Goal: Transaction & Acquisition: Book appointment/travel/reservation

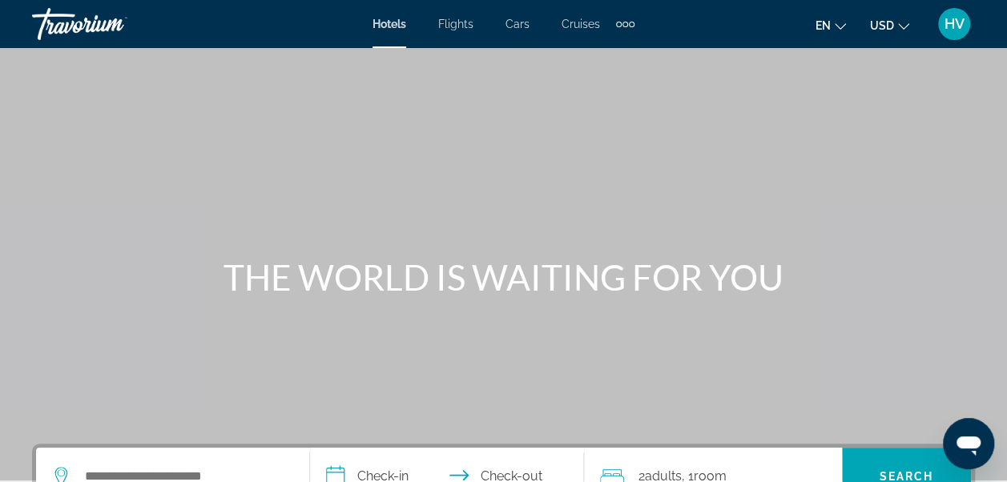
click at [903, 29] on icon "Change currency" at bounding box center [903, 26] width 11 height 6
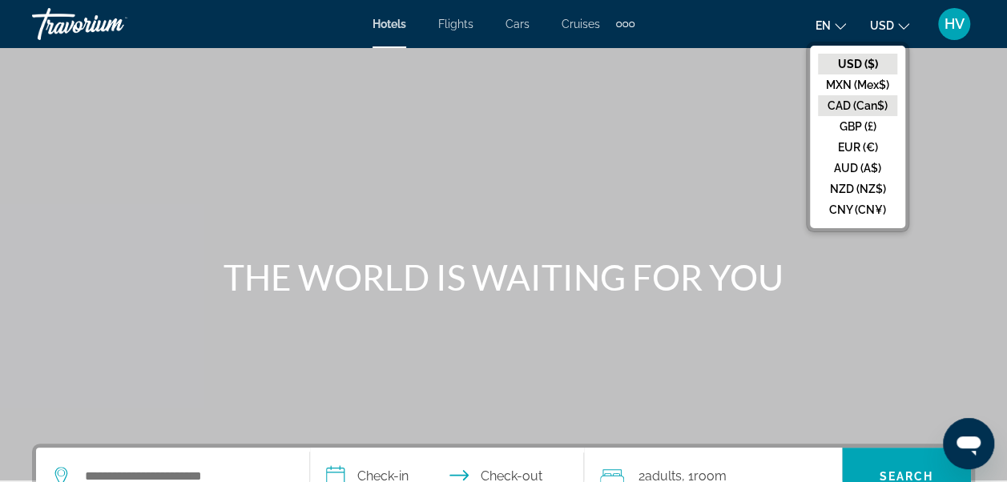
click at [864, 98] on button "CAD (Can$)" at bounding box center [857, 105] width 79 height 21
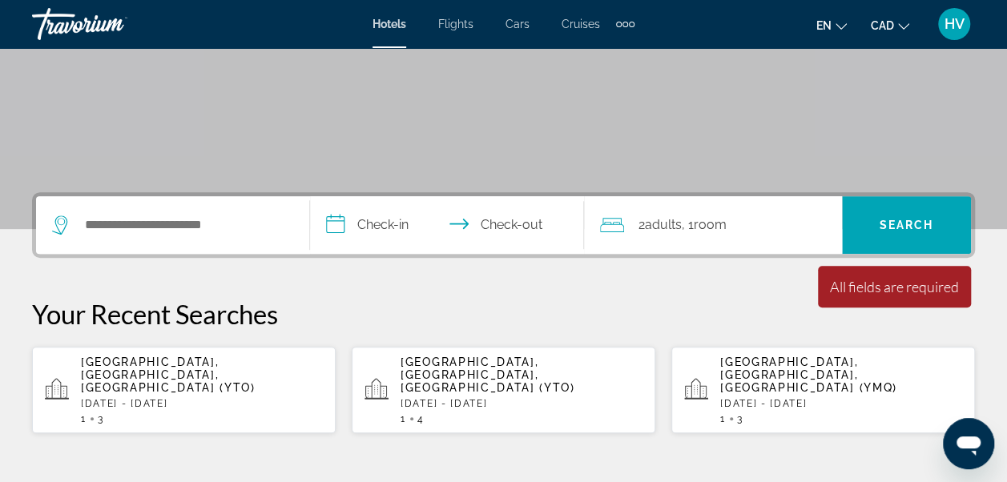
scroll to position [240, 0]
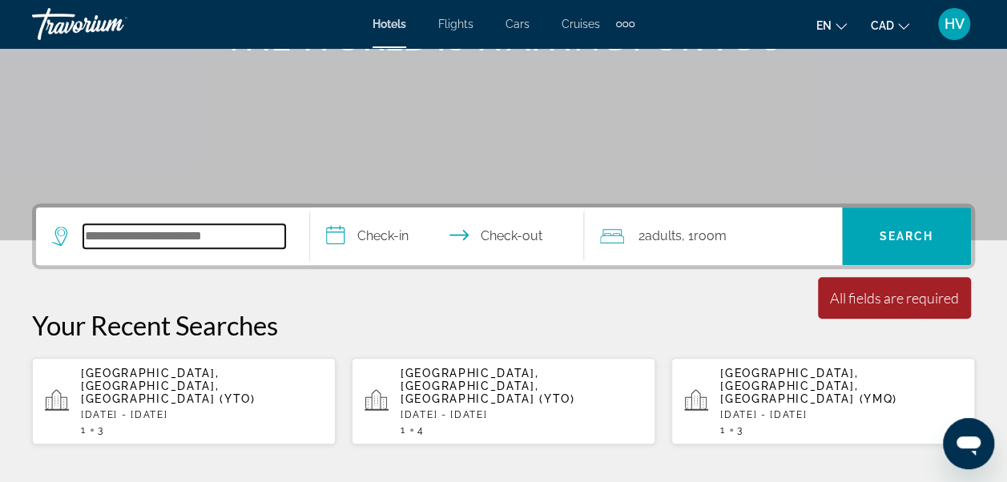
click at [127, 244] on input "Search widget" at bounding box center [184, 236] width 202 height 24
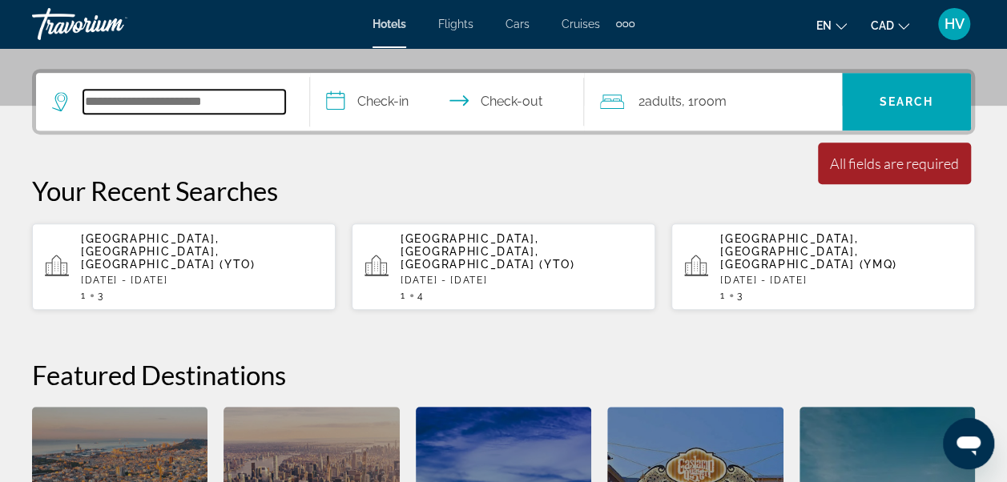
scroll to position [391, 0]
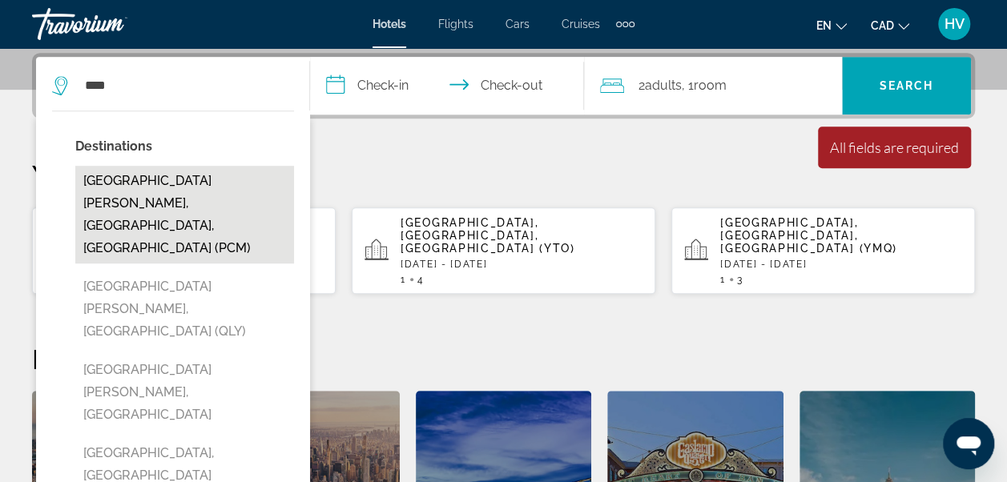
click at [144, 184] on button "[GEOGRAPHIC_DATA][PERSON_NAME], [GEOGRAPHIC_DATA], [GEOGRAPHIC_DATA] (PCM)" at bounding box center [184, 215] width 219 height 98
type input "**********"
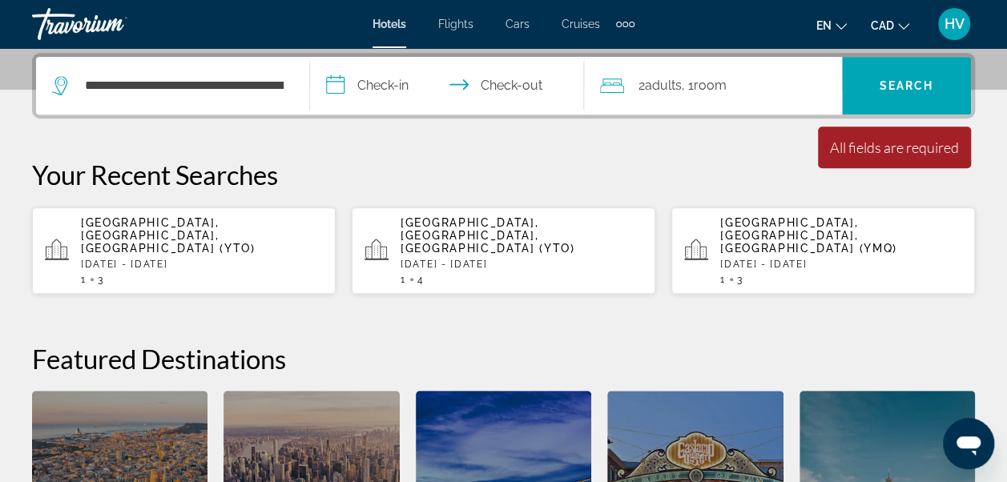
click at [372, 87] on input "**********" at bounding box center [450, 88] width 280 height 63
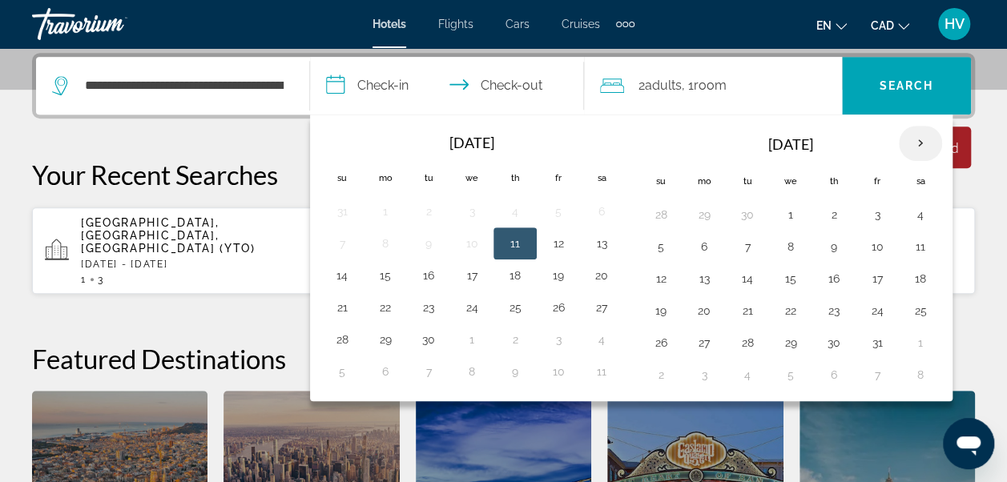
click at [912, 140] on th "Next month" at bounding box center [920, 143] width 43 height 35
click at [744, 309] on button "23" at bounding box center [748, 311] width 26 height 22
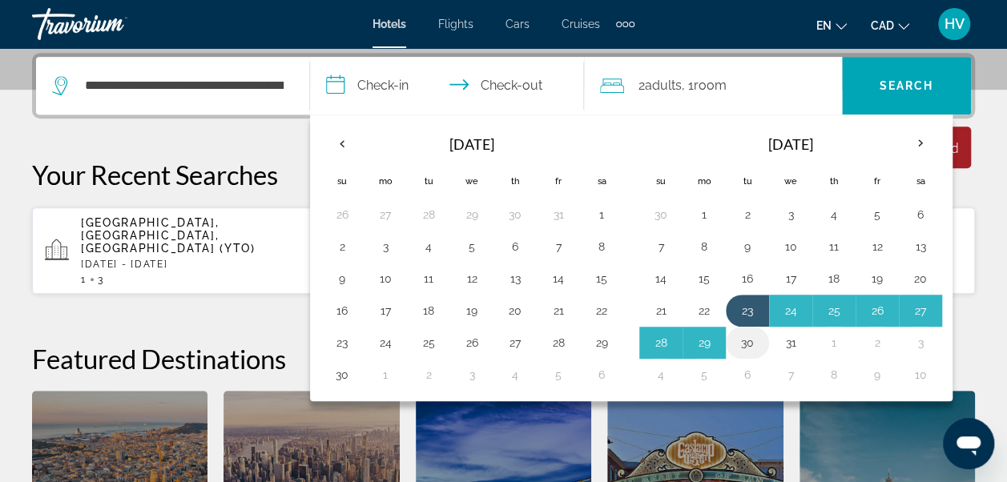
click at [744, 338] on button "30" at bounding box center [748, 343] width 26 height 22
type input "**********"
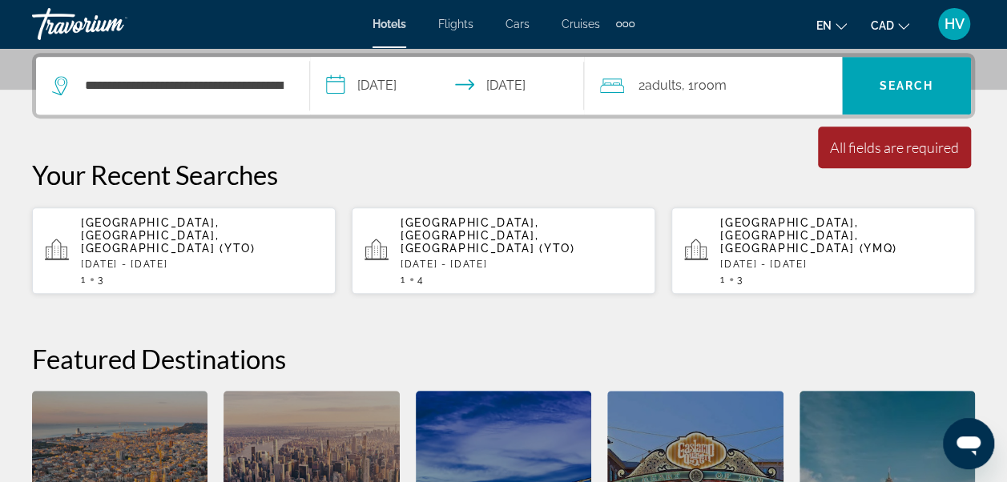
click at [720, 85] on span "Room" at bounding box center [710, 85] width 33 height 15
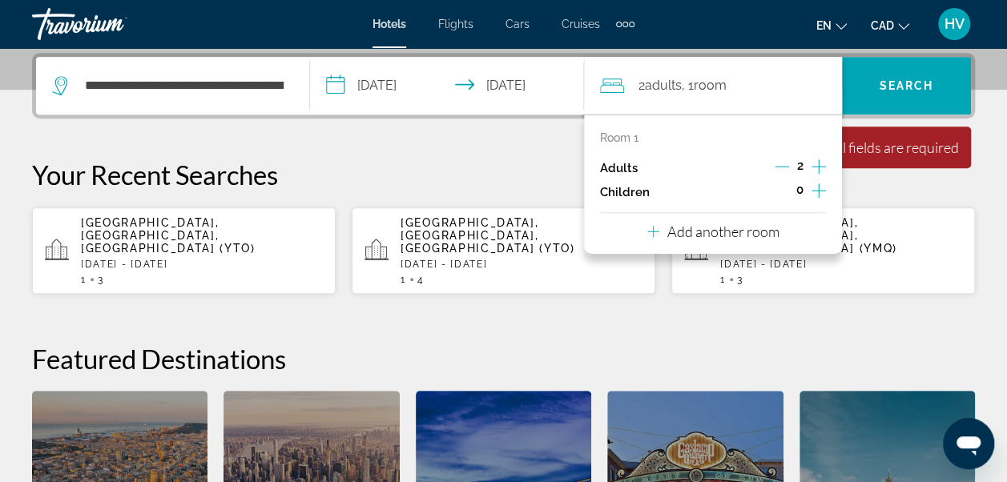
click at [817, 188] on icon "Increment children" at bounding box center [819, 190] width 14 height 19
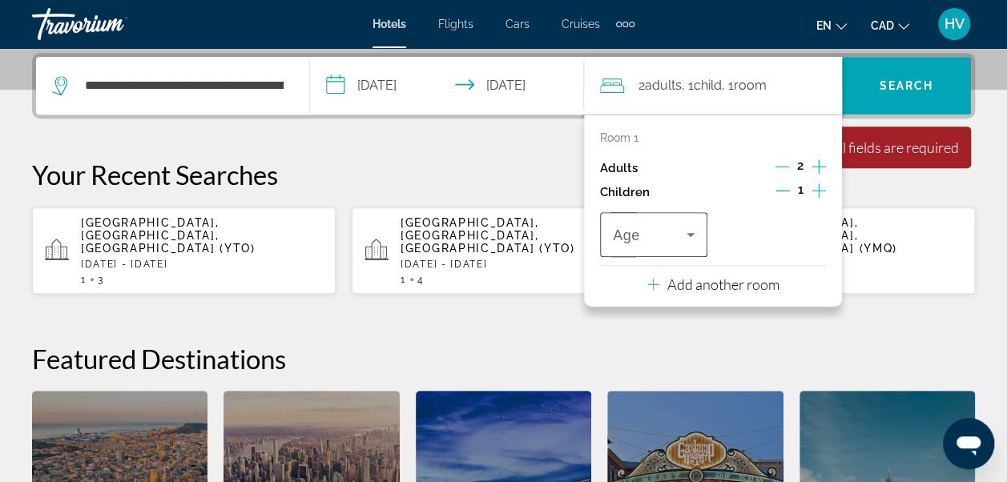
click at [686, 244] on div "Travelers: 2 adults, 1 child" at bounding box center [654, 234] width 82 height 45
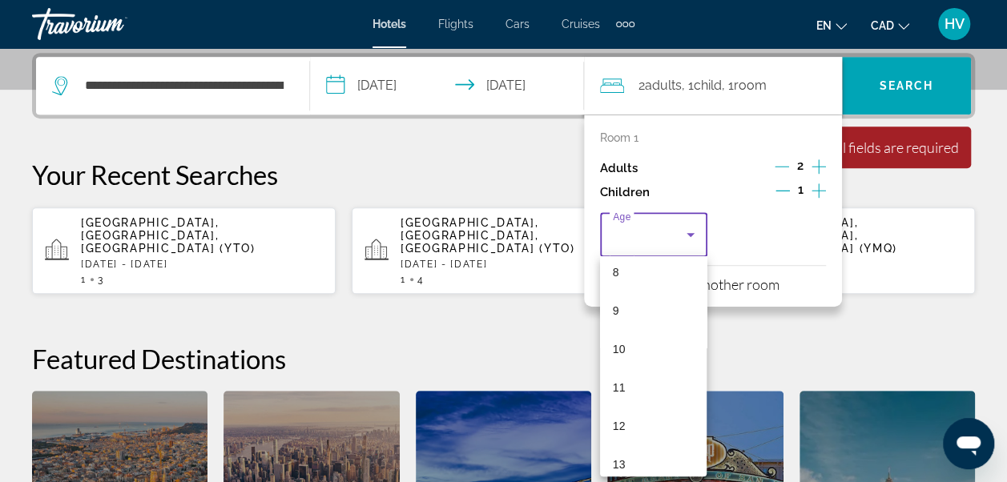
scroll to position [321, 0]
click at [623, 466] on span "13" at bounding box center [619, 461] width 13 height 19
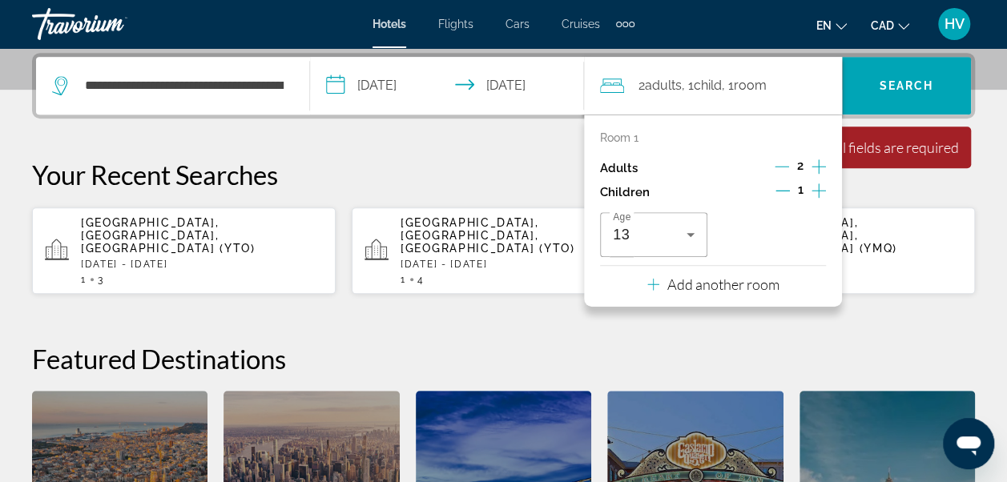
click at [817, 195] on icon "Increment children" at bounding box center [819, 190] width 14 height 19
click at [802, 242] on icon "Travelers: 2 adults, 2 children" at bounding box center [809, 234] width 19 height 19
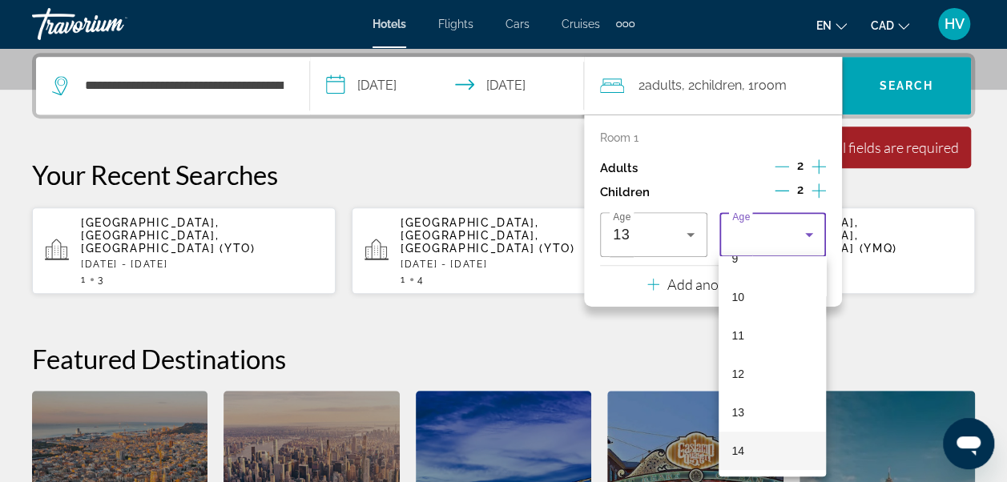
scroll to position [481, 0]
click at [757, 457] on mat-option "17" at bounding box center [772, 455] width 107 height 38
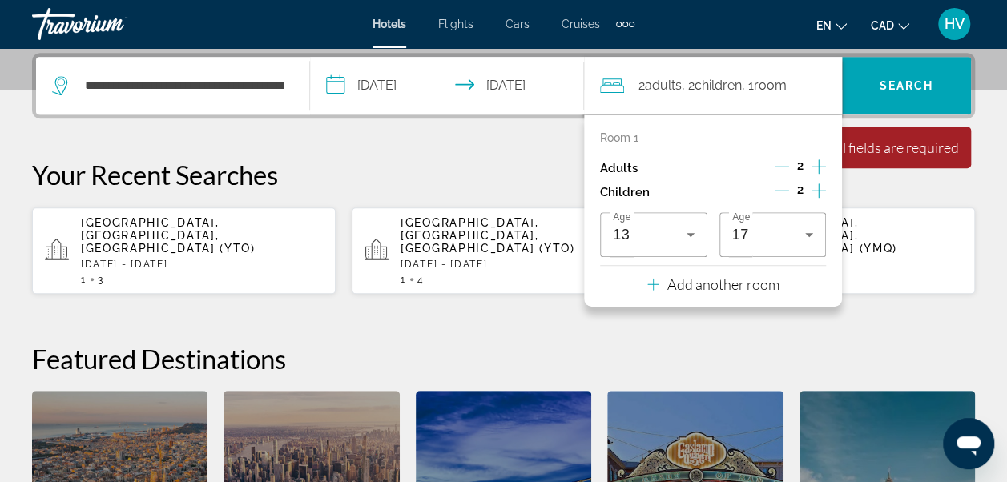
click at [884, 195] on div "Your Recent Searches [GEOGRAPHIC_DATA], [GEOGRAPHIC_DATA], [GEOGRAPHIC_DATA] ([…" at bounding box center [503, 227] width 943 height 136
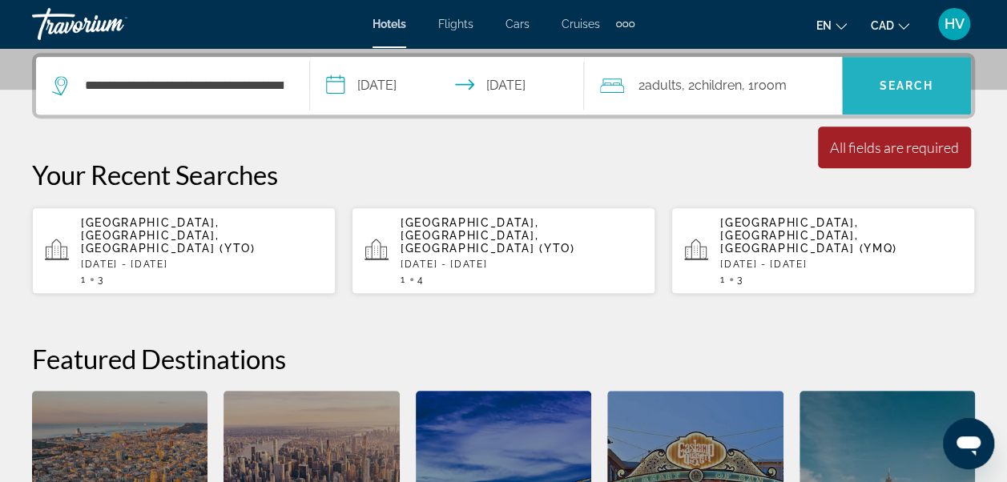
click at [908, 90] on span "Search" at bounding box center [907, 85] width 54 height 13
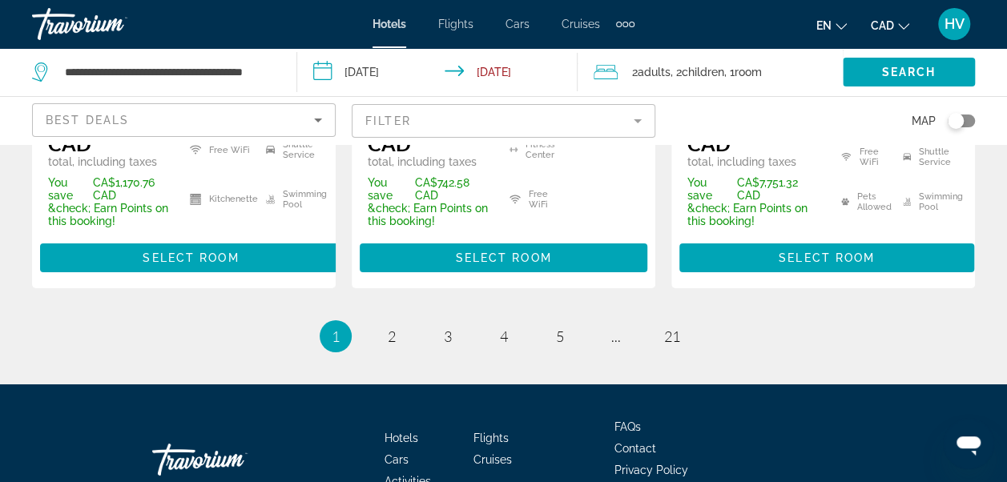
scroll to position [2725, 0]
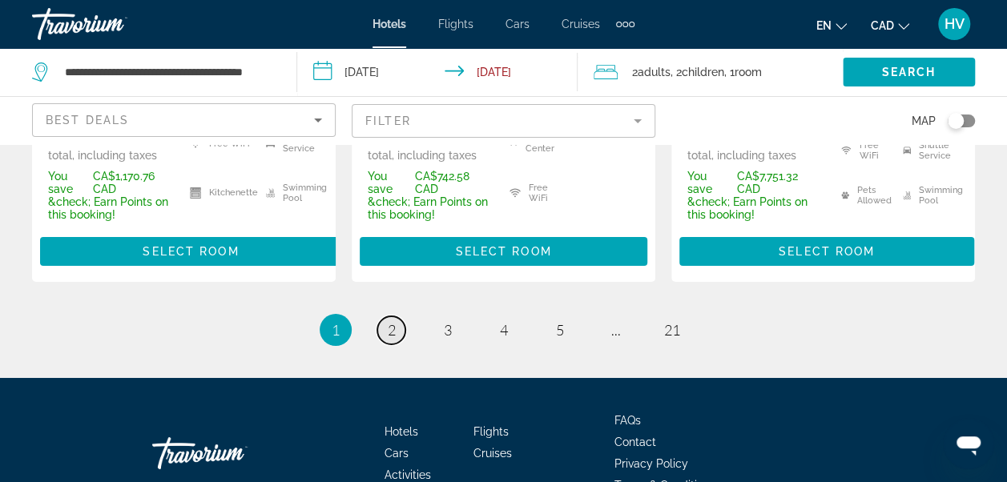
click at [393, 317] on link "page 2" at bounding box center [391, 331] width 28 height 28
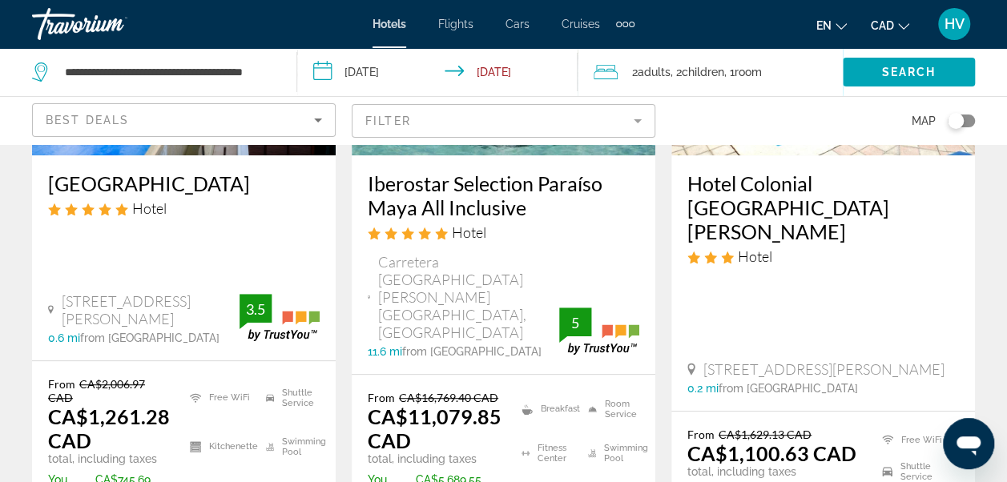
scroll to position [401, 0]
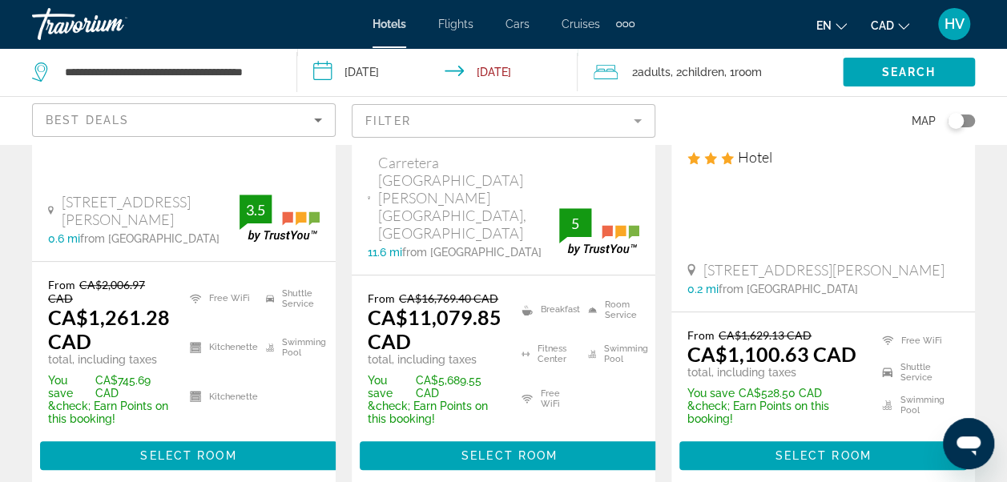
click at [644, 131] on mat-form-field "Filter" at bounding box center [504, 121] width 304 height 34
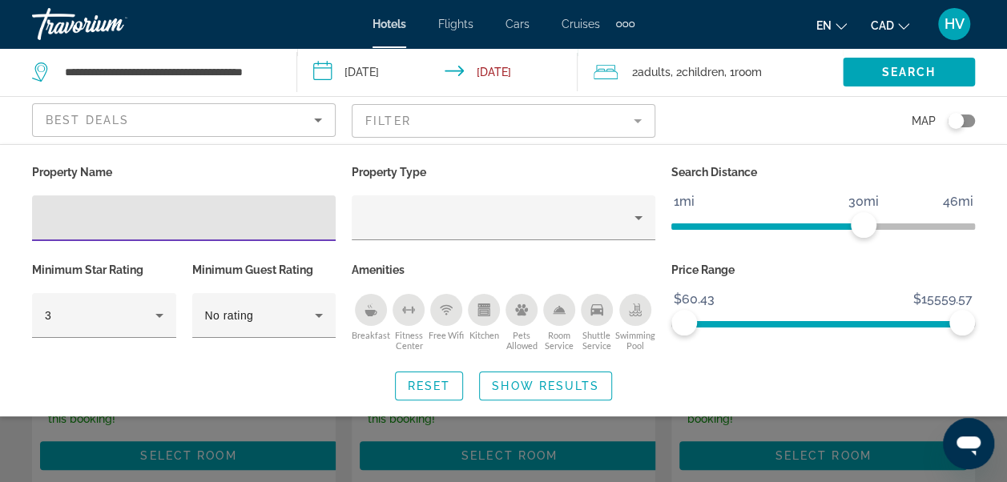
click at [210, 361] on div "Property Name Property Type Search Distance 1mi 46mi 30mi Minimum Star Rating 3…" at bounding box center [503, 281] width 1007 height 240
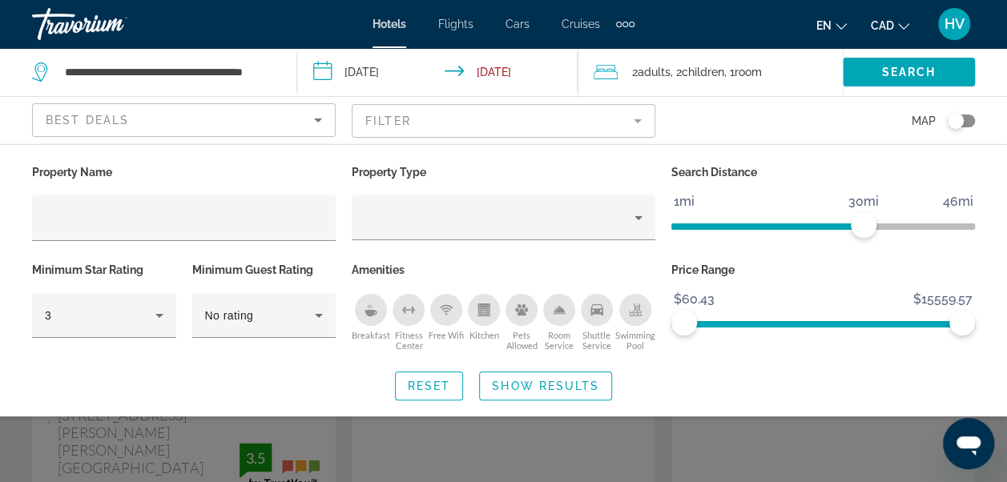
scroll to position [881, 0]
click at [638, 422] on div "Search widget" at bounding box center [503, 361] width 1007 height 242
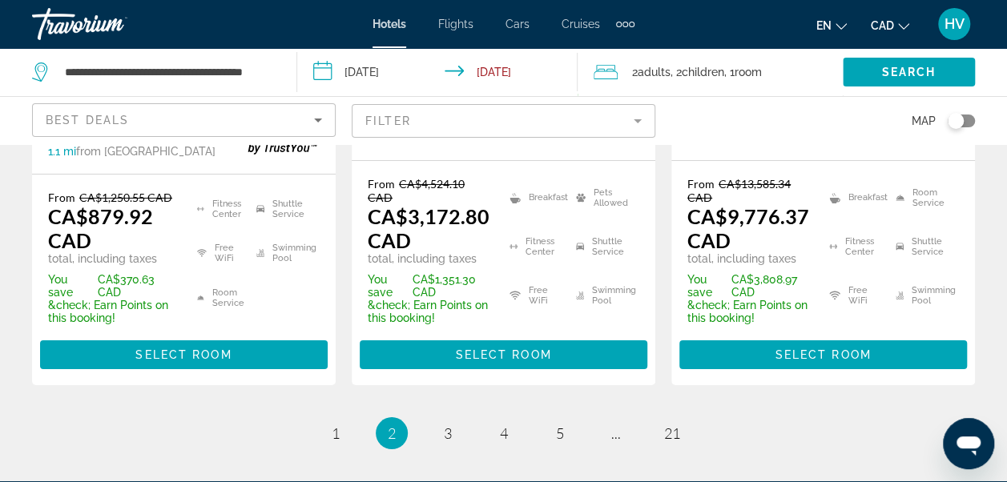
scroll to position [2789, 0]
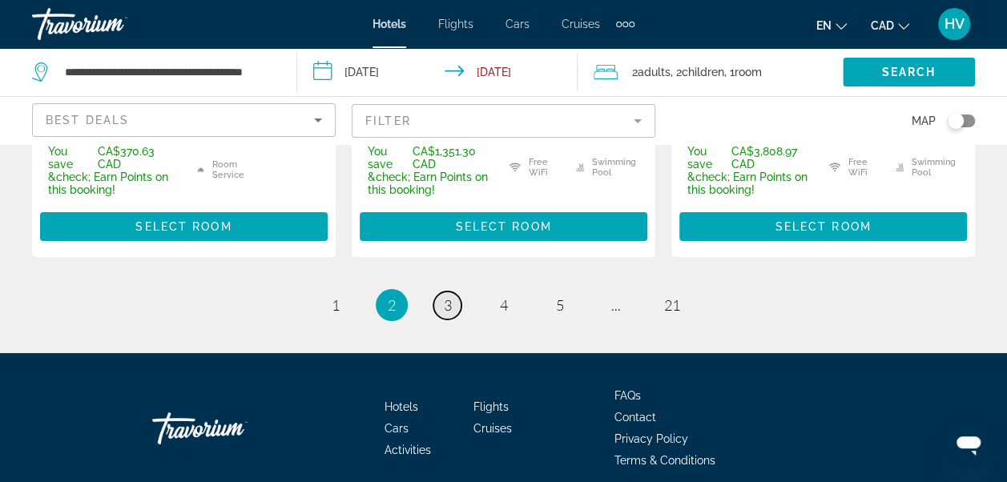
click at [448, 296] on span "3" at bounding box center [448, 305] width 8 height 18
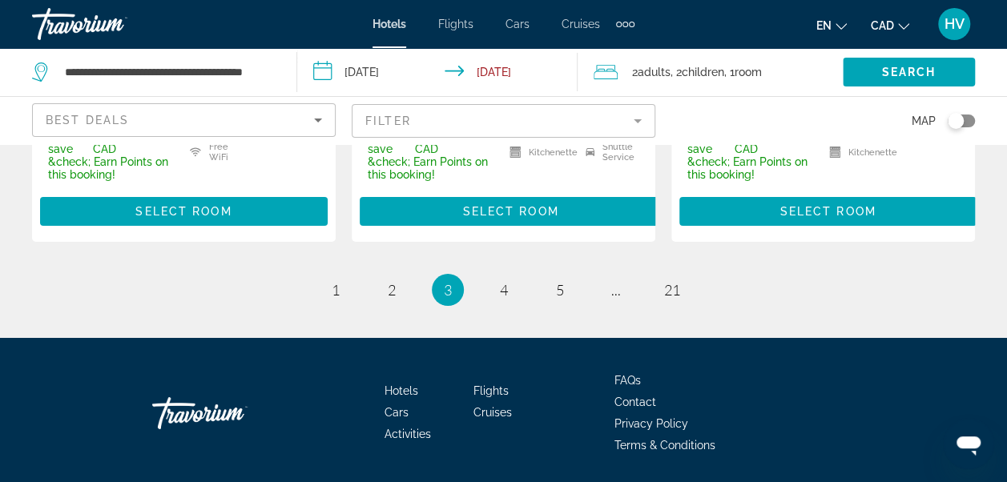
scroll to position [2720, 0]
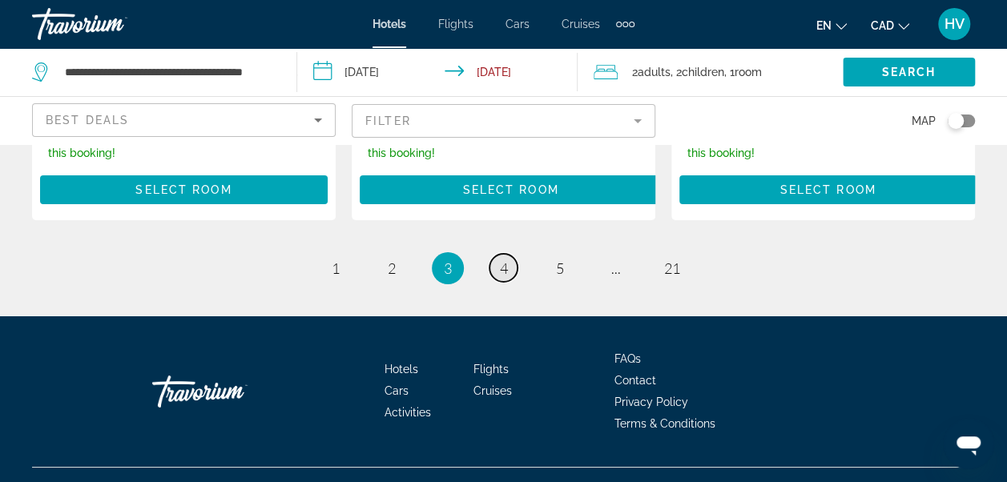
click at [507, 260] on span "4" at bounding box center [504, 269] width 8 height 18
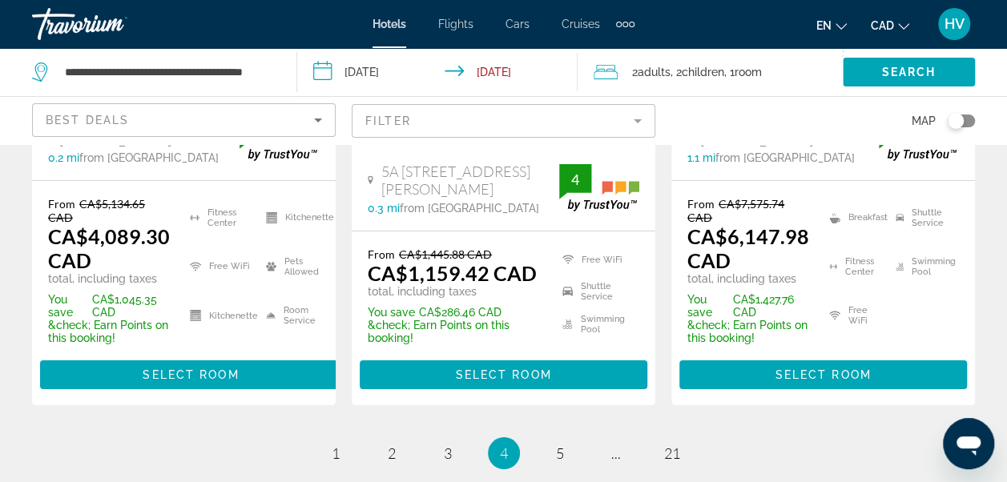
scroll to position [2644, 0]
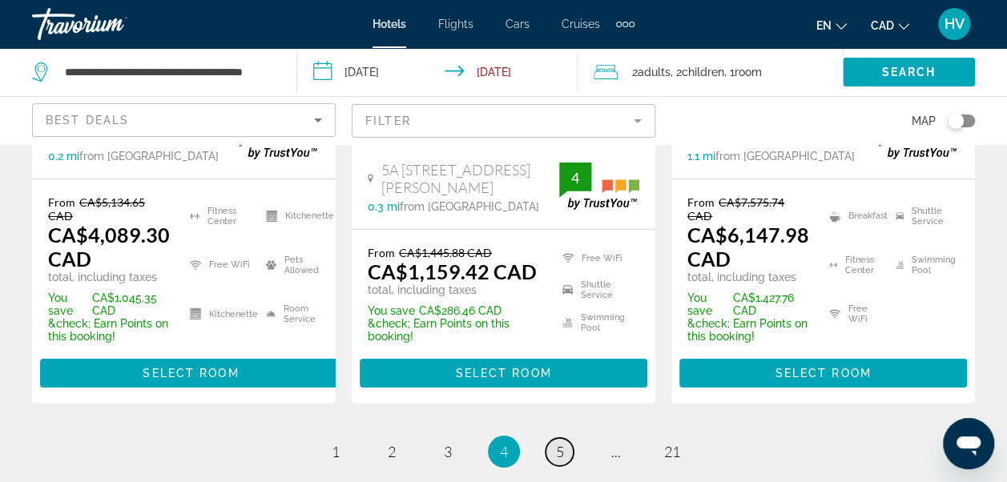
click at [559, 443] on span "5" at bounding box center [560, 452] width 8 height 18
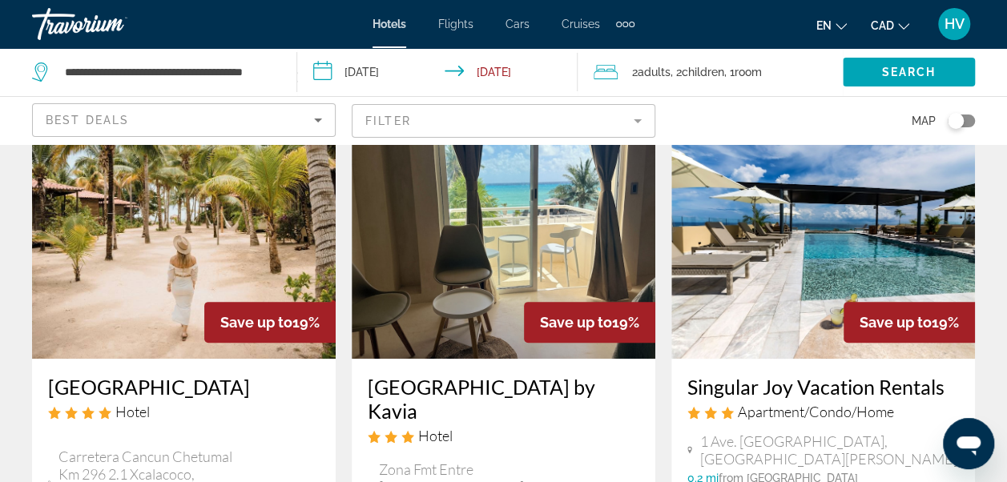
scroll to position [321, 0]
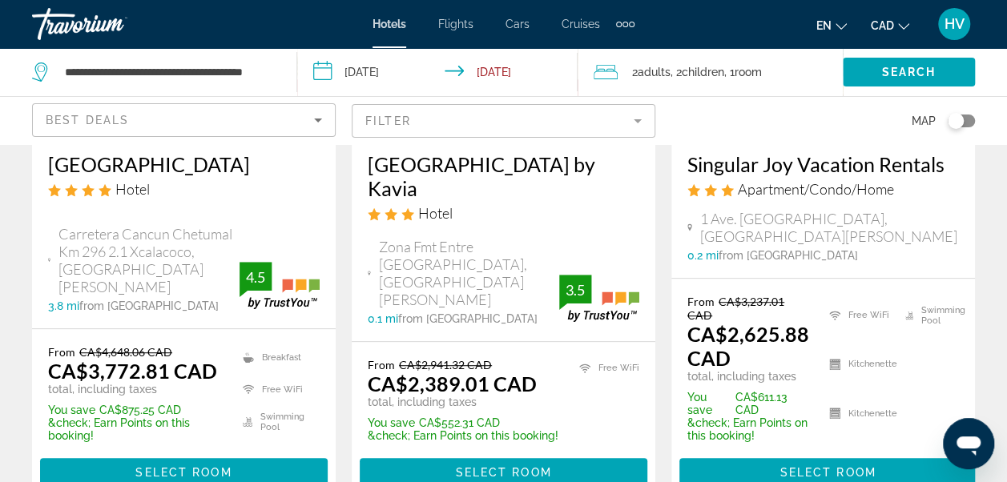
click at [962, 22] on span "HV" at bounding box center [955, 24] width 20 height 16
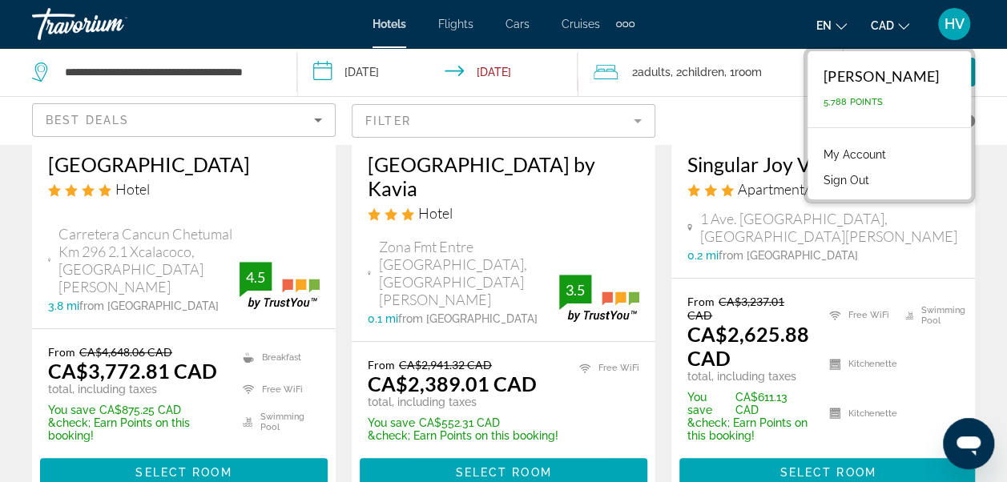
click at [646, 211] on div "[GEOGRAPHIC_DATA] by Kavia Hotel Zona Fmt Entre [GEOGRAPHIC_DATA], [GEOGRAPHIC_…" at bounding box center [504, 238] width 304 height 205
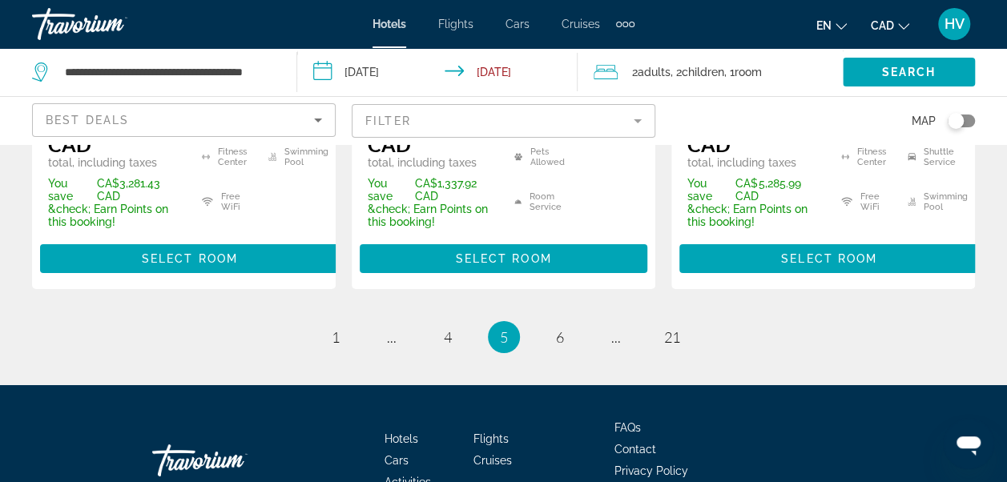
scroll to position [2704, 0]
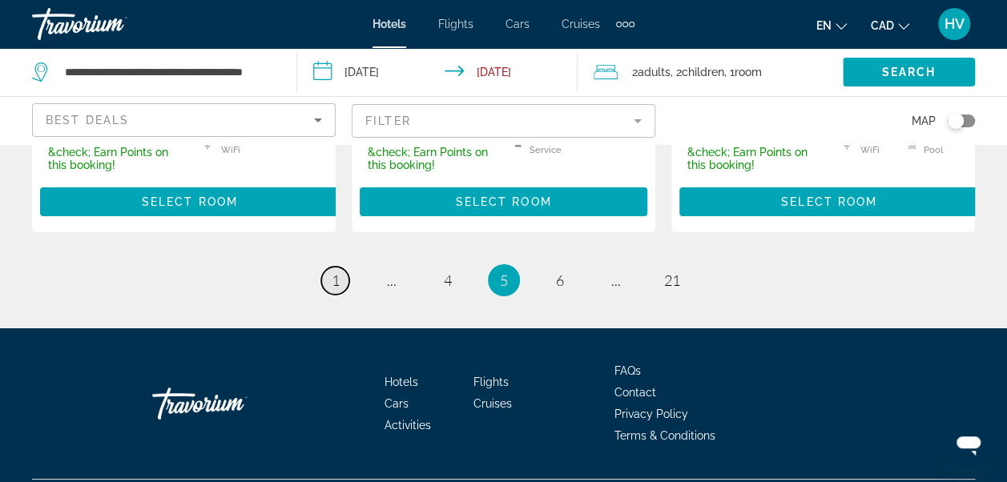
click at [340, 267] on link "page 1" at bounding box center [335, 281] width 28 height 28
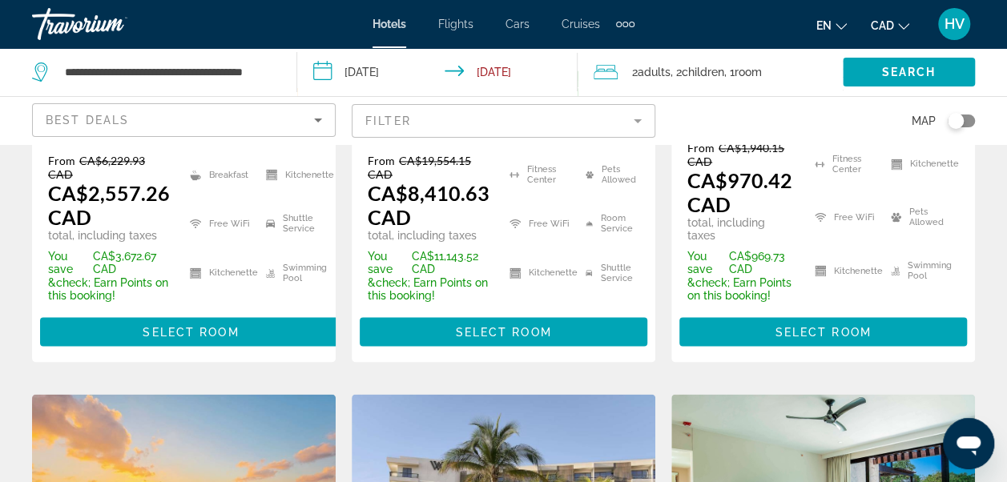
scroll to position [1202, 0]
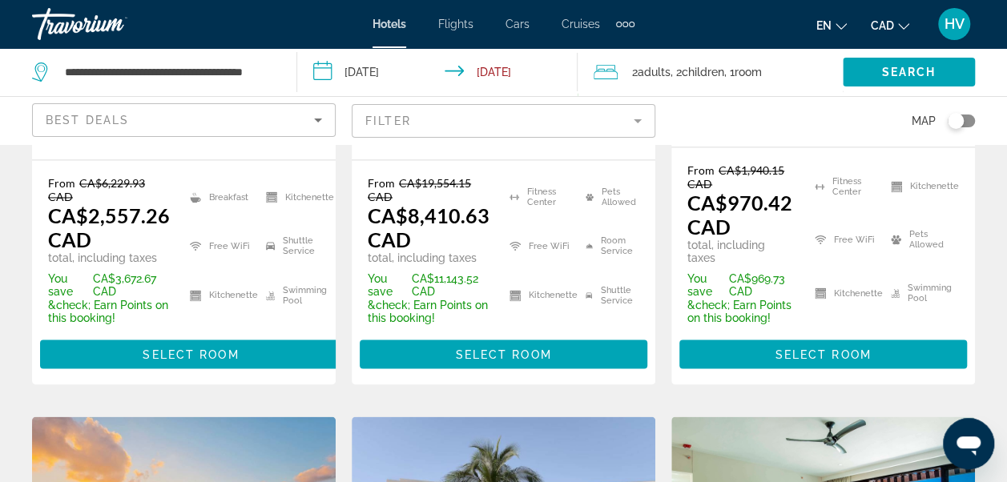
click at [713, 71] on span "Children" at bounding box center [703, 72] width 42 height 13
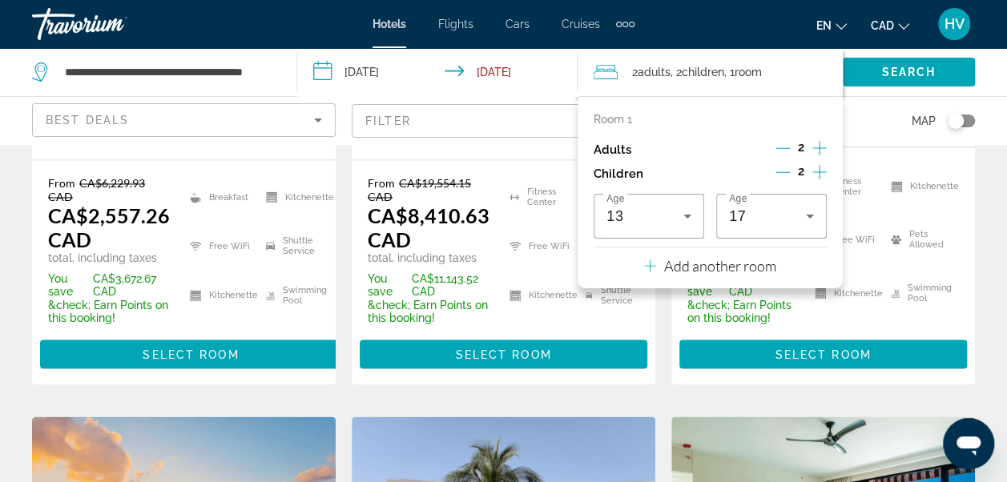
click at [794, 170] on div "2" at bounding box center [801, 174] width 51 height 24
click at [784, 173] on icon "Decrement children" at bounding box center [783, 172] width 14 height 14
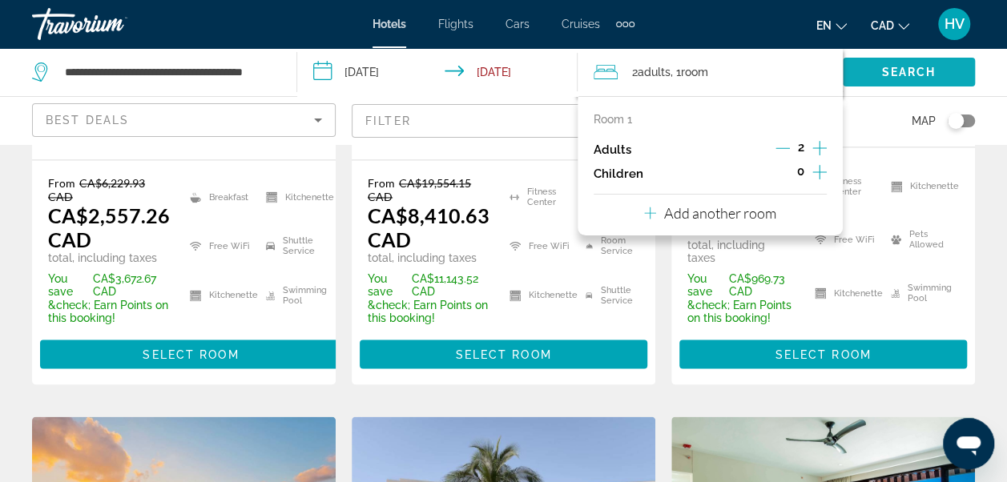
click at [911, 73] on span "Search" at bounding box center [909, 72] width 54 height 13
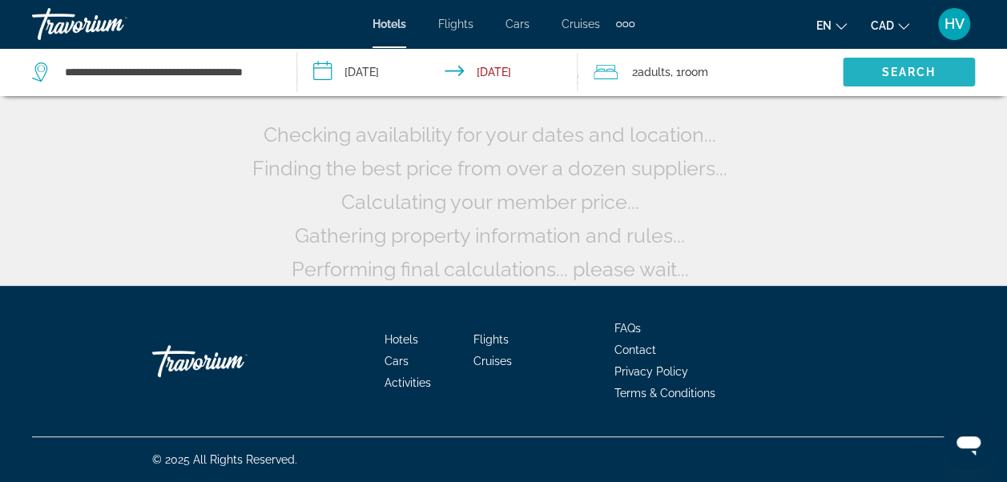
scroll to position [163, 0]
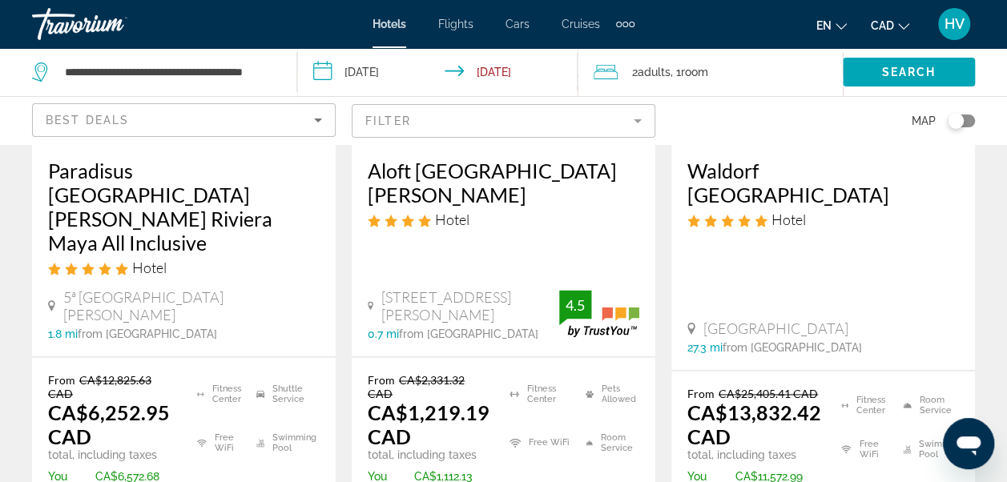
scroll to position [1122, 0]
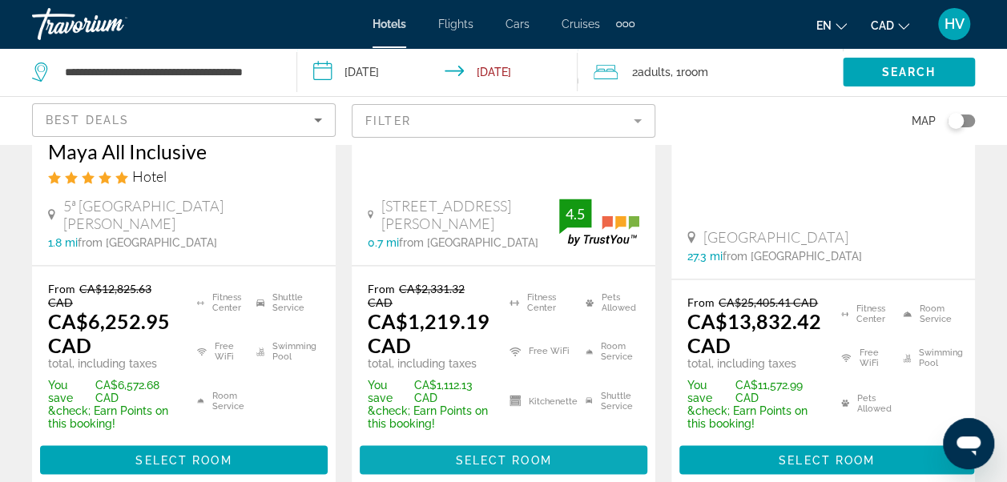
click at [504, 454] on span "Select Room" at bounding box center [503, 460] width 96 height 13
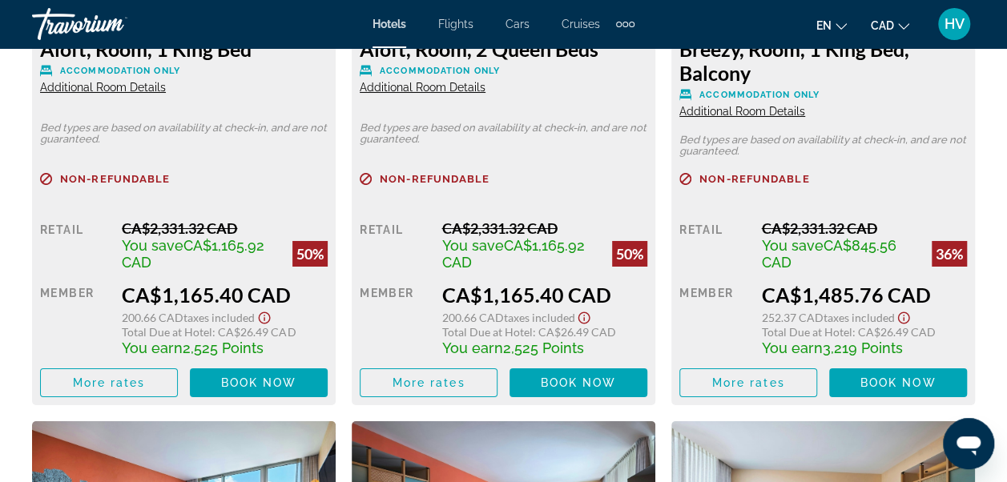
scroll to position [2725, 0]
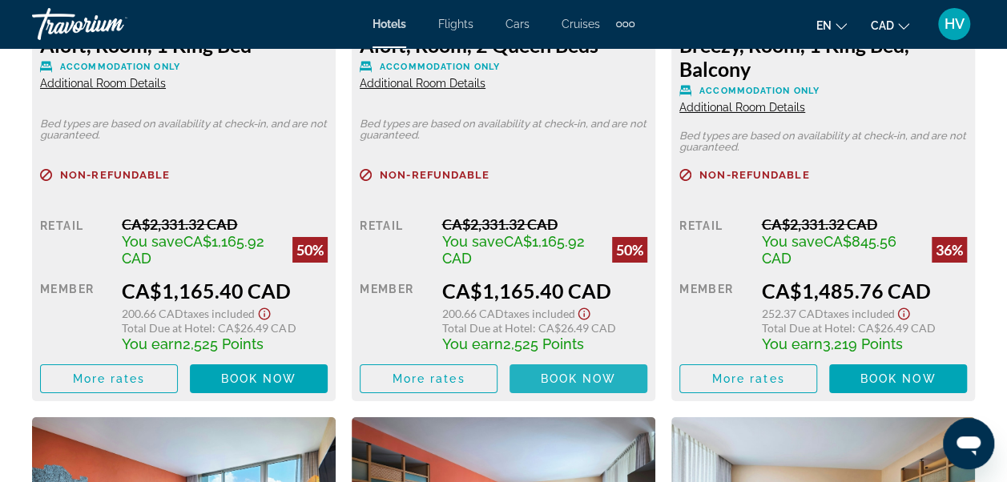
click at [599, 390] on span "Main content" at bounding box center [579, 379] width 138 height 38
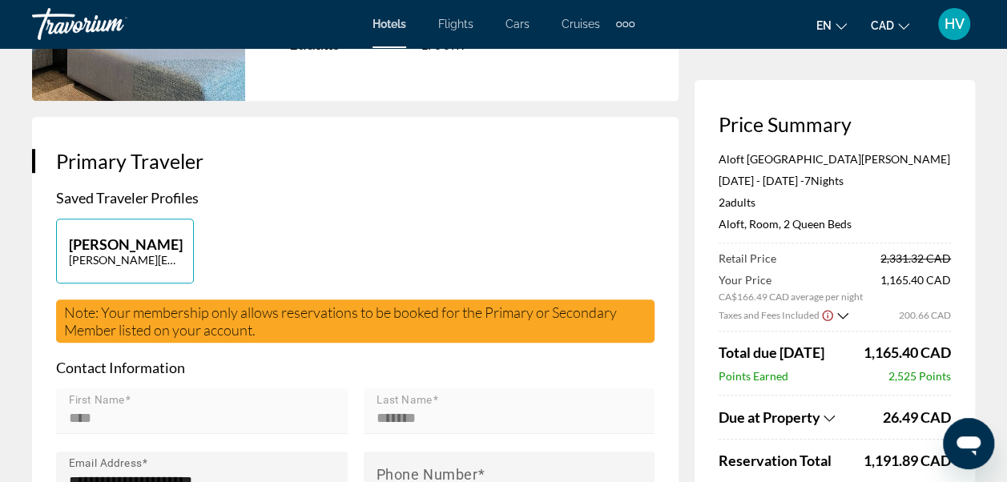
scroll to position [401, 0]
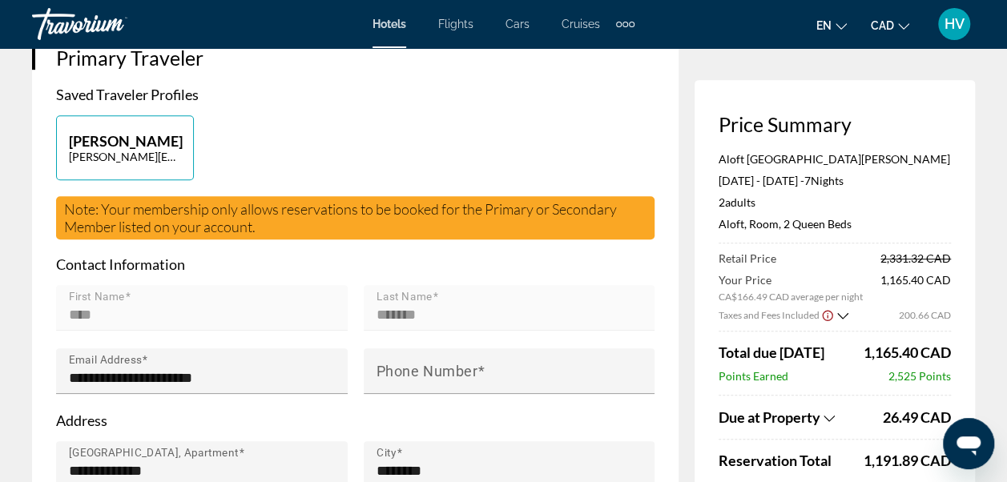
click at [839, 414] on div "Due at Property" at bounding box center [799, 418] width 160 height 18
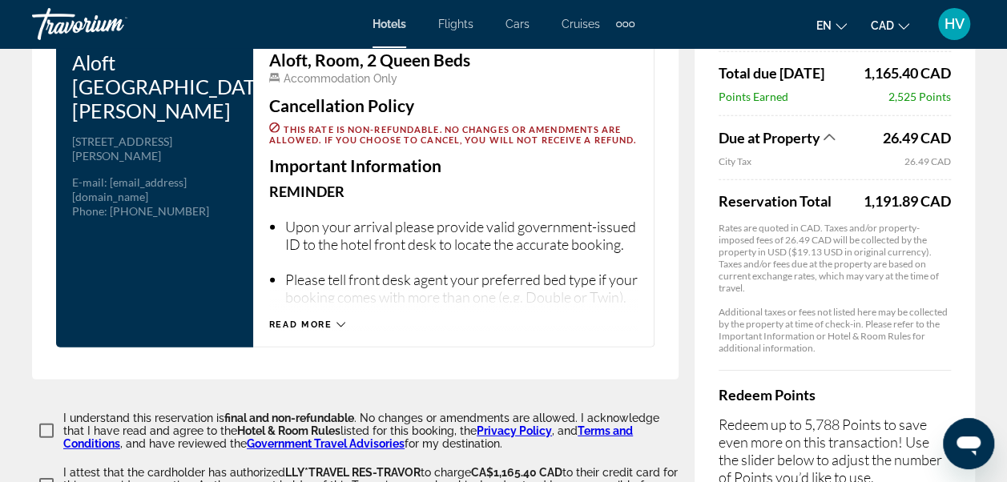
scroll to position [2337, 0]
